Goal: Task Accomplishment & Management: Use online tool/utility

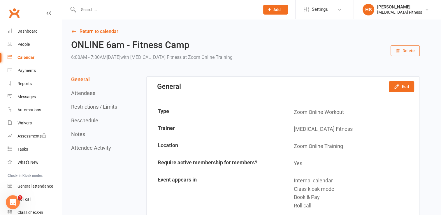
click at [24, 58] on div "Calendar" at bounding box center [25, 57] width 17 height 5
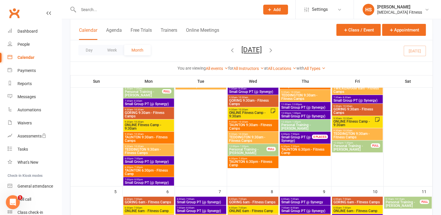
scroll to position [88, 0]
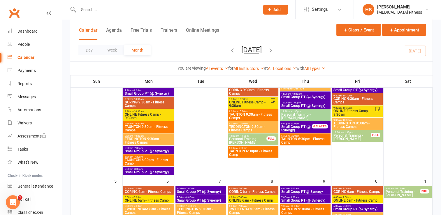
click at [157, 127] on span "TAUNTON 9:30am - Fitness Camps" at bounding box center [148, 128] width 48 height 7
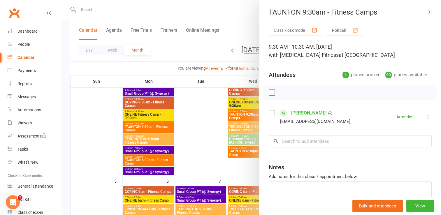
click at [297, 30] on button "Class kiosk mode" at bounding box center [296, 30] width 54 height 11
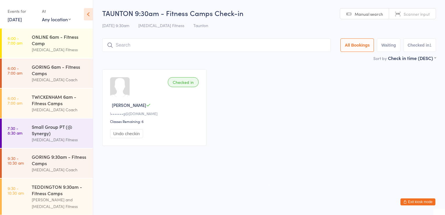
click at [90, 14] on icon at bounding box center [88, 14] width 9 height 12
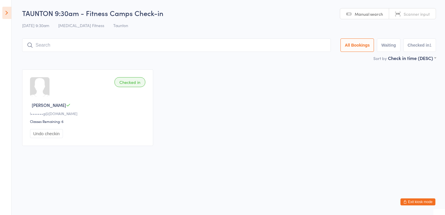
click at [8, 12] on icon at bounding box center [6, 13] width 9 height 12
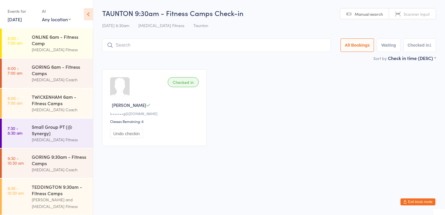
click at [417, 202] on button "Exit kiosk mode" at bounding box center [418, 201] width 35 height 7
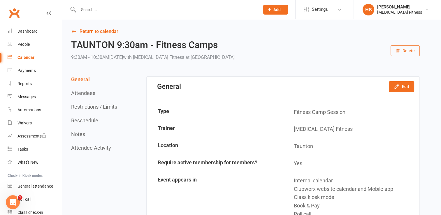
click at [27, 56] on div "Calendar" at bounding box center [25, 57] width 17 height 5
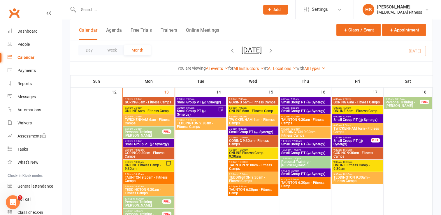
scroll to position [348, 0]
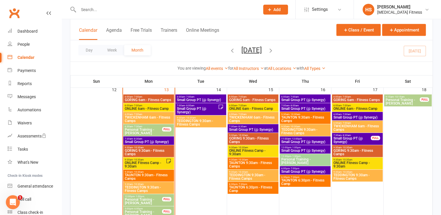
click at [142, 174] on span "TAUNTON 9:30am - Fitness Camps" at bounding box center [148, 176] width 48 height 7
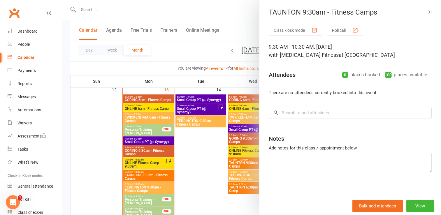
click at [284, 30] on button "Class kiosk mode" at bounding box center [296, 30] width 54 height 11
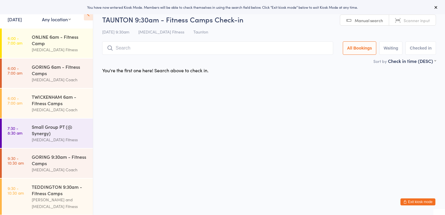
click at [174, 48] on input "search" at bounding box center [217, 47] width 231 height 13
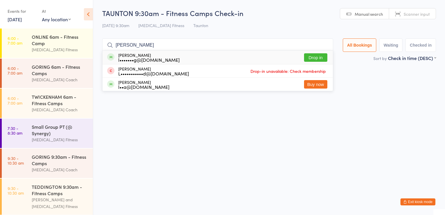
type input "laura"
click at [317, 57] on button "Drop in" at bounding box center [315, 57] width 23 height 8
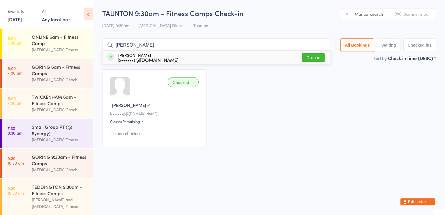
type input "sonam"
click at [313, 58] on button "Drop in" at bounding box center [313, 57] width 23 height 8
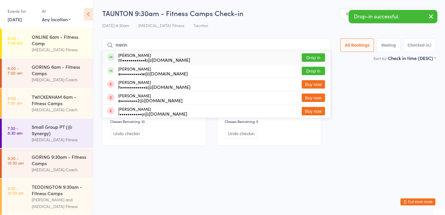
type input "merin"
click at [313, 58] on button "Drop in" at bounding box center [313, 57] width 23 height 8
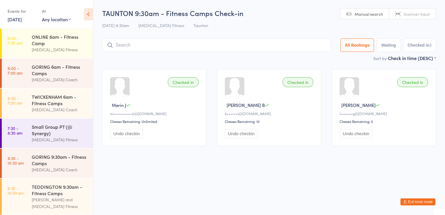
click at [427, 202] on button "Exit kiosk mode" at bounding box center [418, 201] width 35 height 7
